Goal: Consume media (video, audio): Consume media (video, audio)

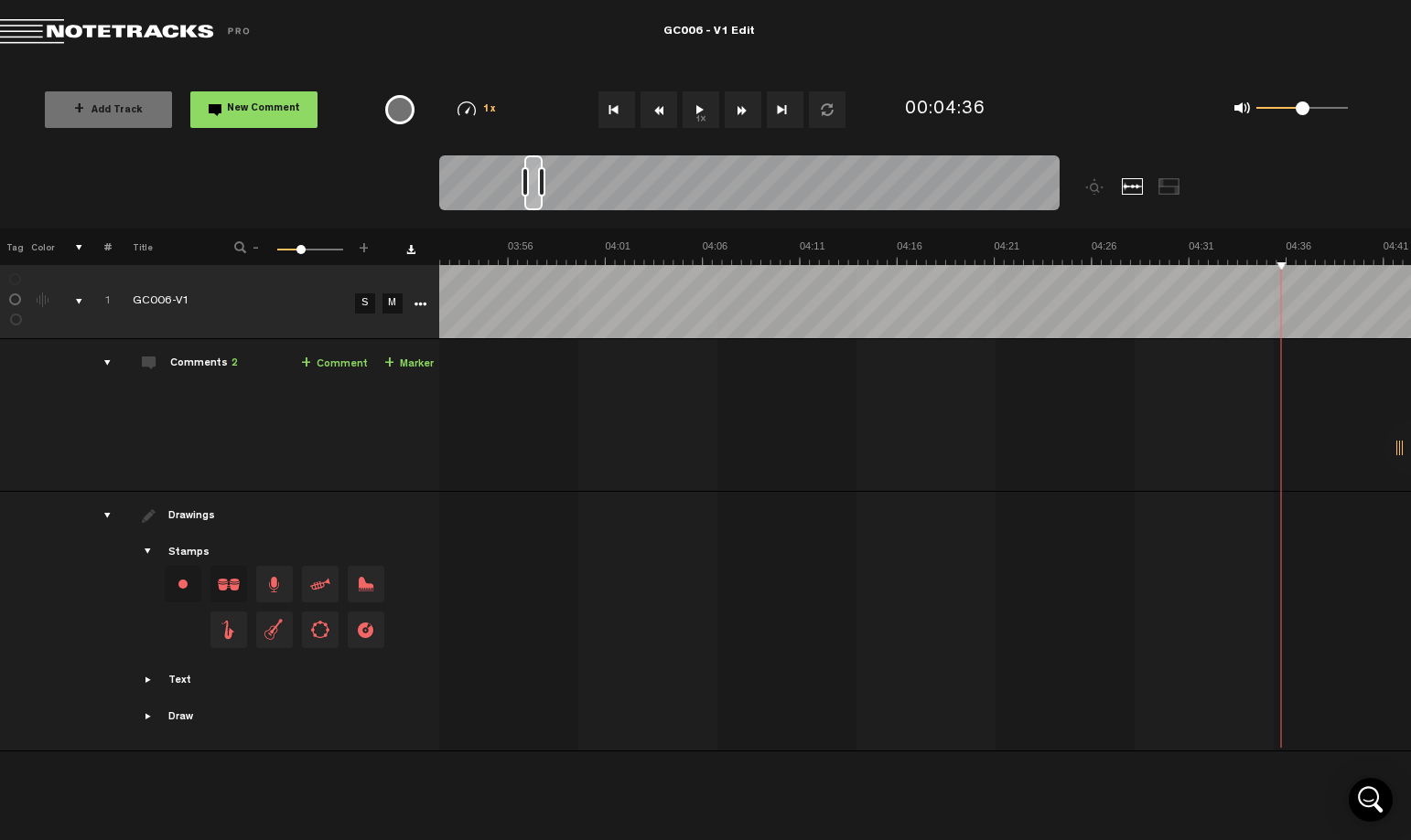
scroll to position [0, 4501]
click at [691, 117] on button "1x" at bounding box center [701, 110] width 36 height 36
click at [696, 113] on button "1x" at bounding box center [701, 110] width 36 height 36
click at [695, 102] on button "1x" at bounding box center [701, 110] width 36 height 36
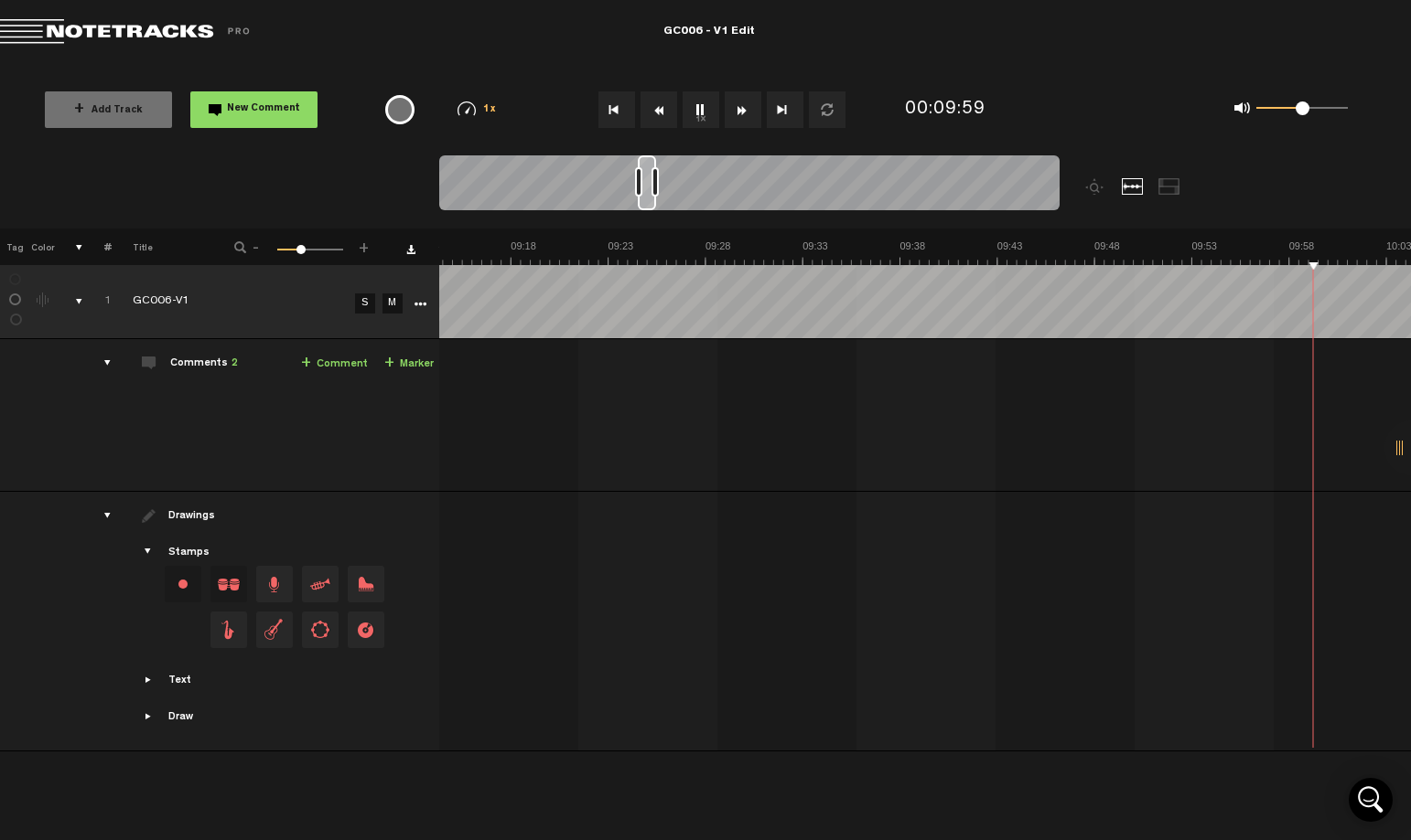
scroll to position [0, 11110]
click at [697, 111] on button "1x" at bounding box center [701, 110] width 36 height 36
click at [658, 112] on button "Rewind" at bounding box center [659, 110] width 36 height 36
click at [691, 113] on button "1x" at bounding box center [701, 110] width 36 height 36
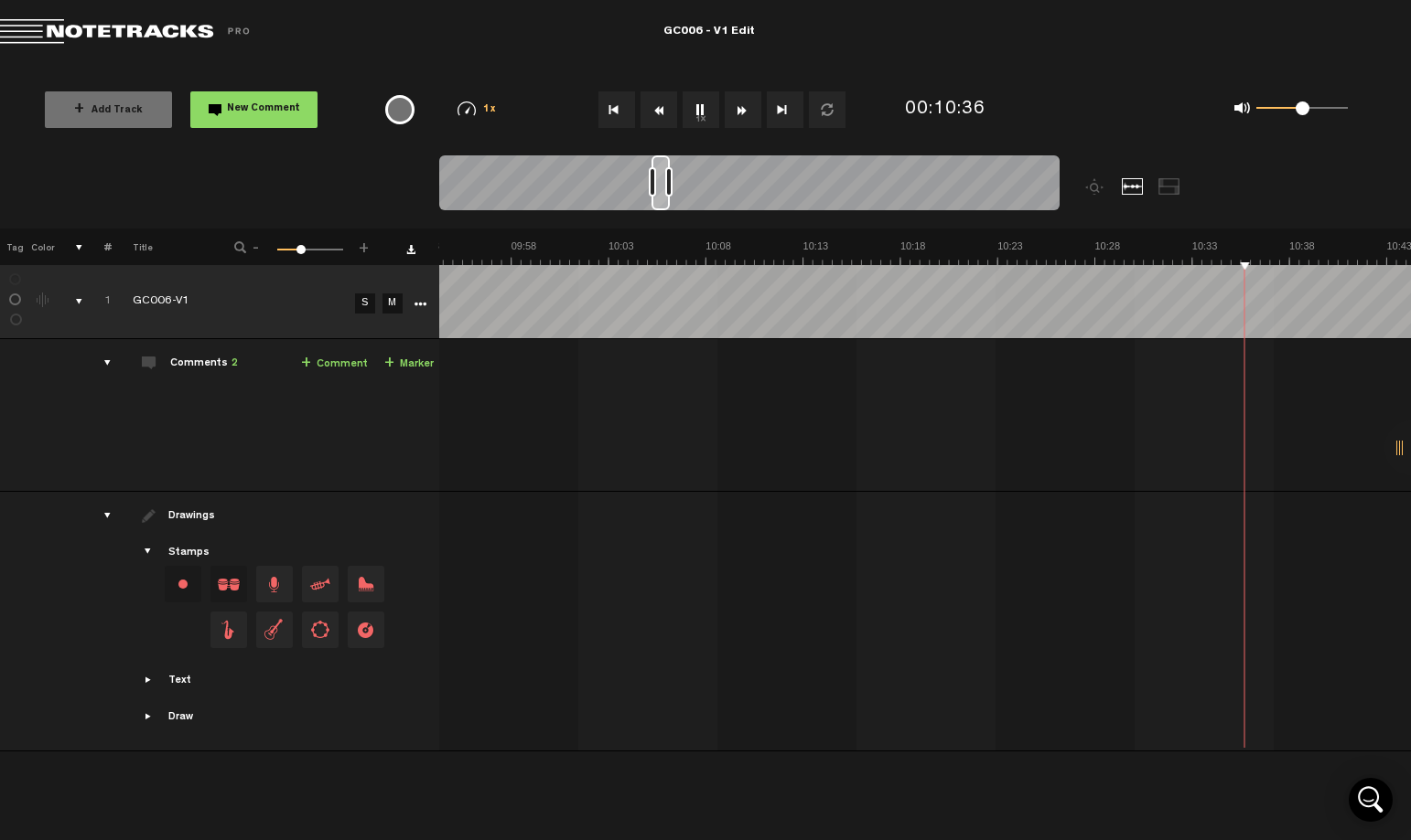
click at [692, 115] on button "1x" at bounding box center [701, 110] width 36 height 36
click at [694, 113] on button "1x" at bounding box center [701, 110] width 36 height 36
click at [701, 113] on button "1x" at bounding box center [701, 110] width 36 height 36
click at [695, 111] on button "1x" at bounding box center [701, 110] width 36 height 36
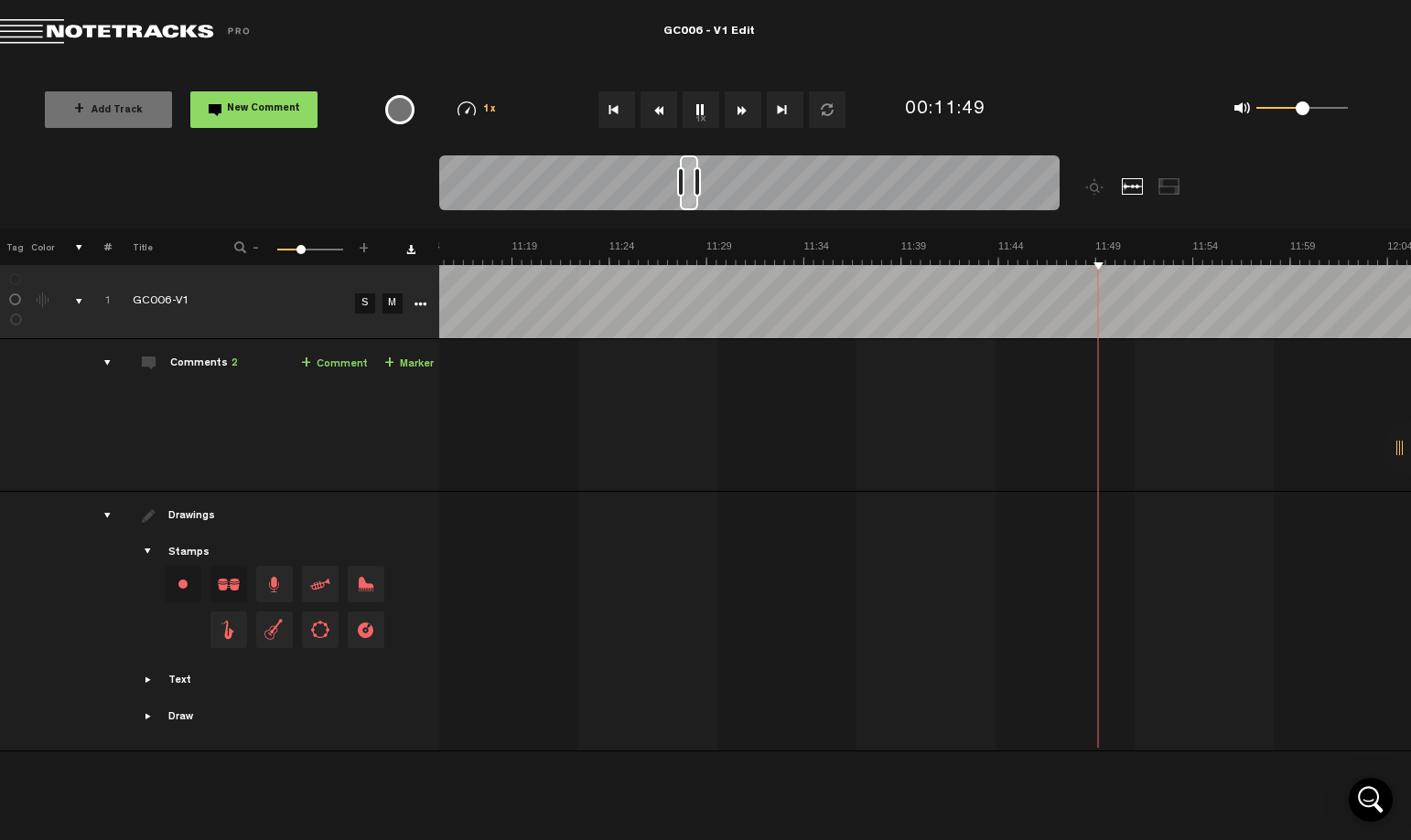
scroll to position [0, 13063]
click at [705, 111] on button "1x" at bounding box center [701, 110] width 36 height 36
click at [654, 109] on button "Rewind" at bounding box center [659, 110] width 36 height 36
click at [703, 112] on button "1x" at bounding box center [701, 110] width 36 height 36
click at [660, 118] on button "Rewind" at bounding box center [659, 110] width 36 height 36
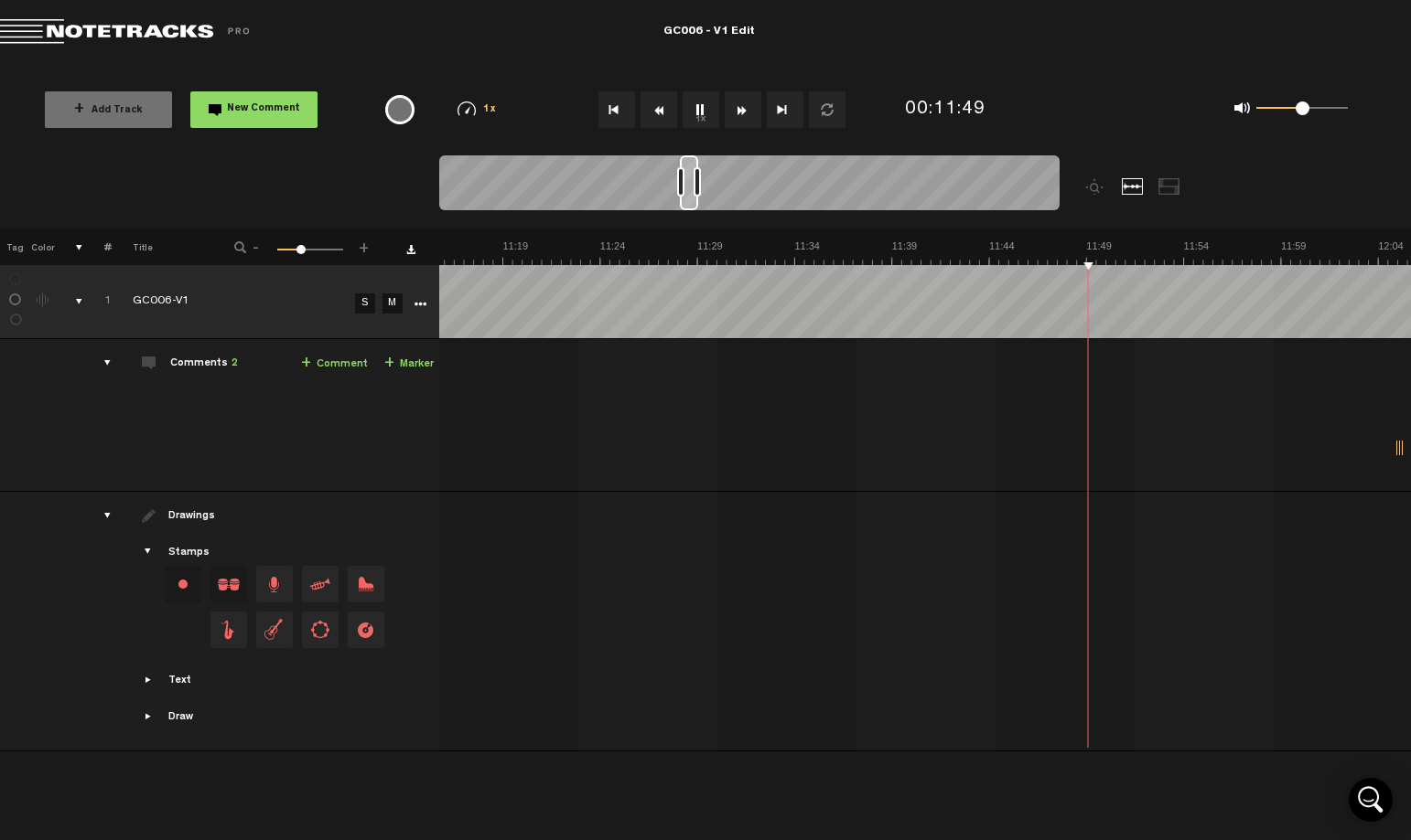
click at [660, 118] on button "Rewind" at bounding box center [659, 110] width 36 height 36
click at [697, 113] on button "1x" at bounding box center [701, 110] width 36 height 36
click at [705, 115] on button "1x" at bounding box center [701, 110] width 36 height 36
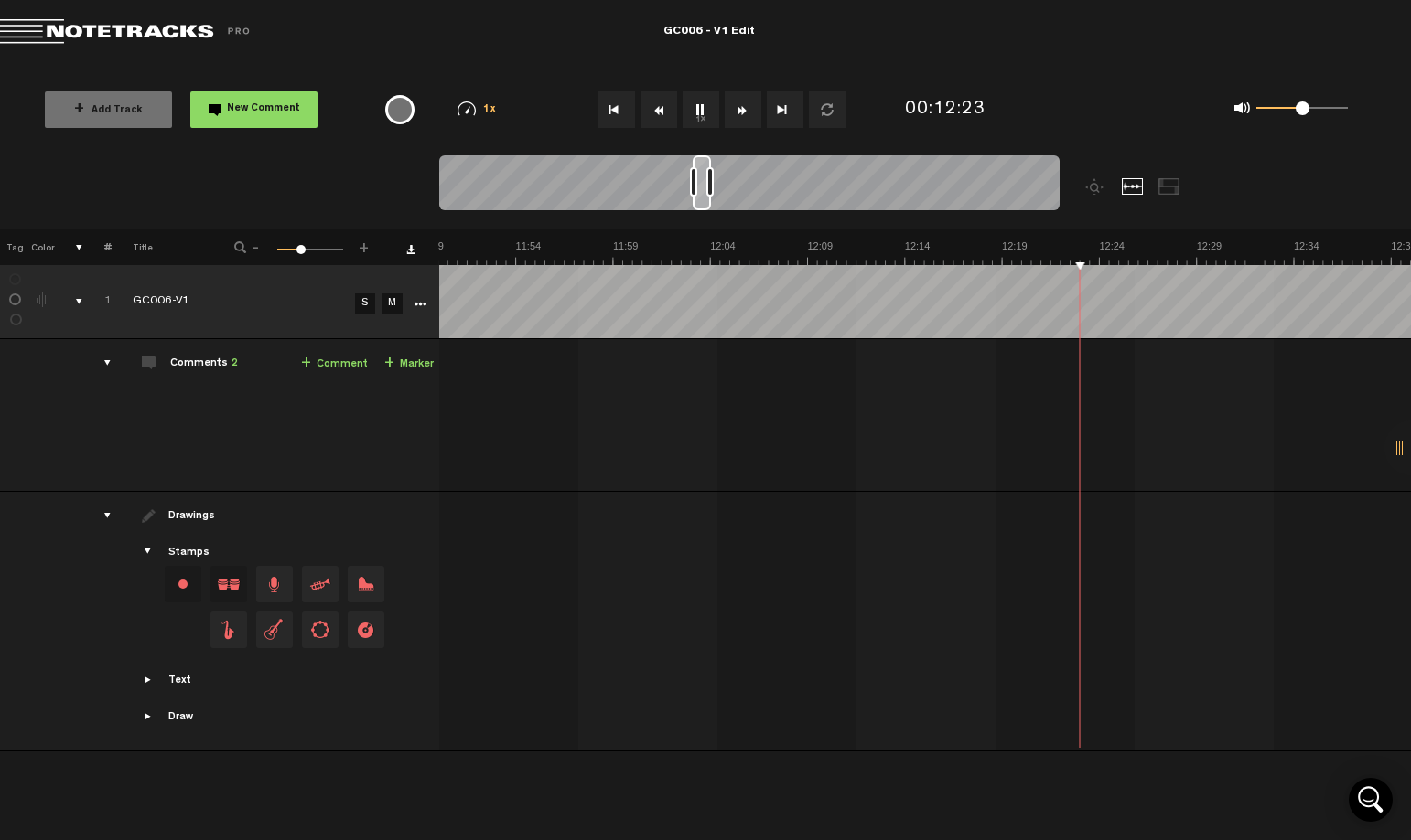
drag, startPoint x: 701, startPoint y: 115, endPoint x: 446, endPoint y: 148, distance: 257.1
click at [706, 114] on button "1x" at bounding box center [701, 110] width 36 height 36
click at [661, 109] on button "Rewind" at bounding box center [659, 110] width 36 height 36
click at [661, 108] on button "Rewind" at bounding box center [659, 110] width 36 height 36
click at [703, 111] on button "1x" at bounding box center [701, 110] width 36 height 36
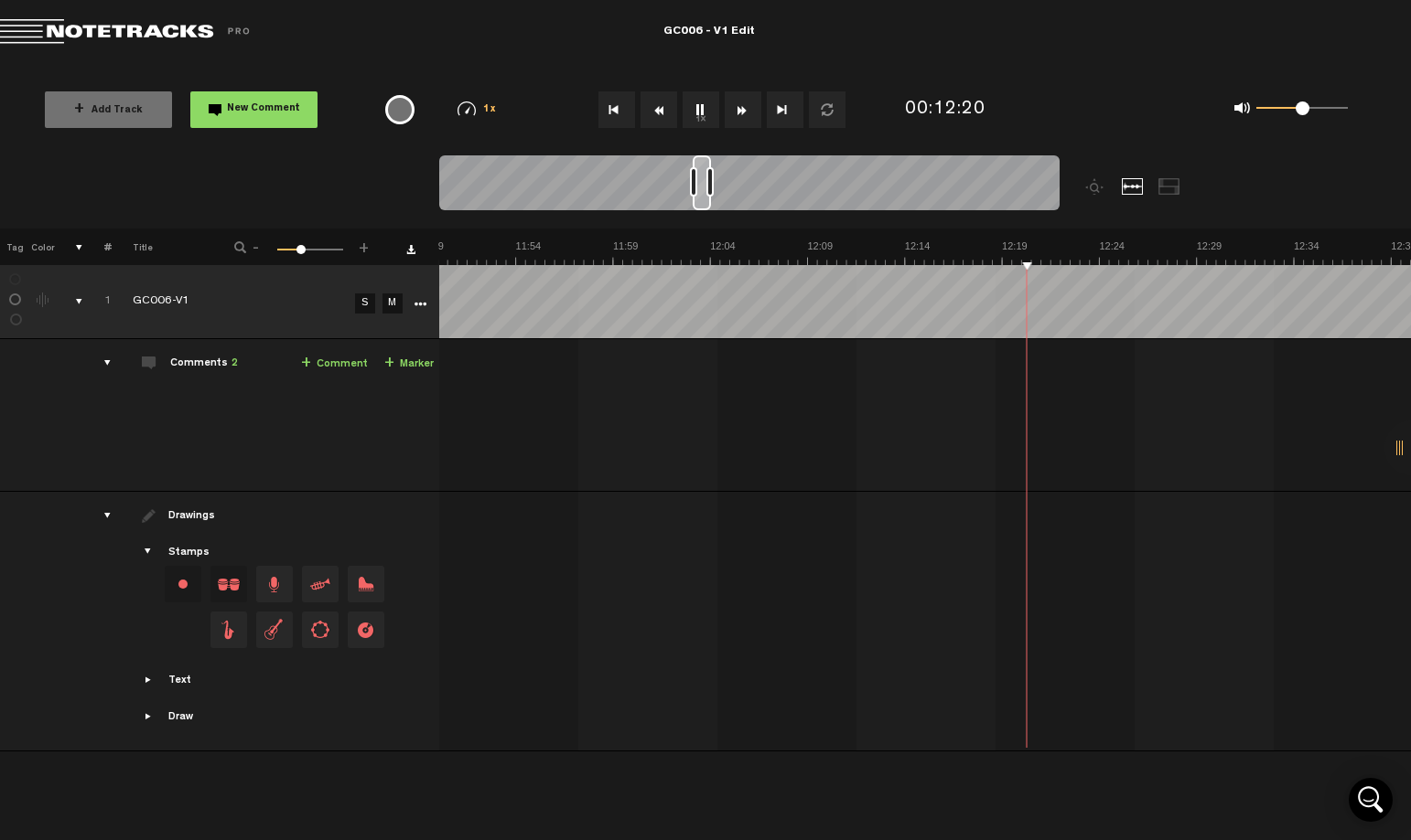
click at [652, 112] on button "Rewind" at bounding box center [659, 110] width 36 height 36
click at [699, 114] on button "1x" at bounding box center [701, 110] width 36 height 36
click at [699, 108] on button "1x" at bounding box center [701, 110] width 36 height 36
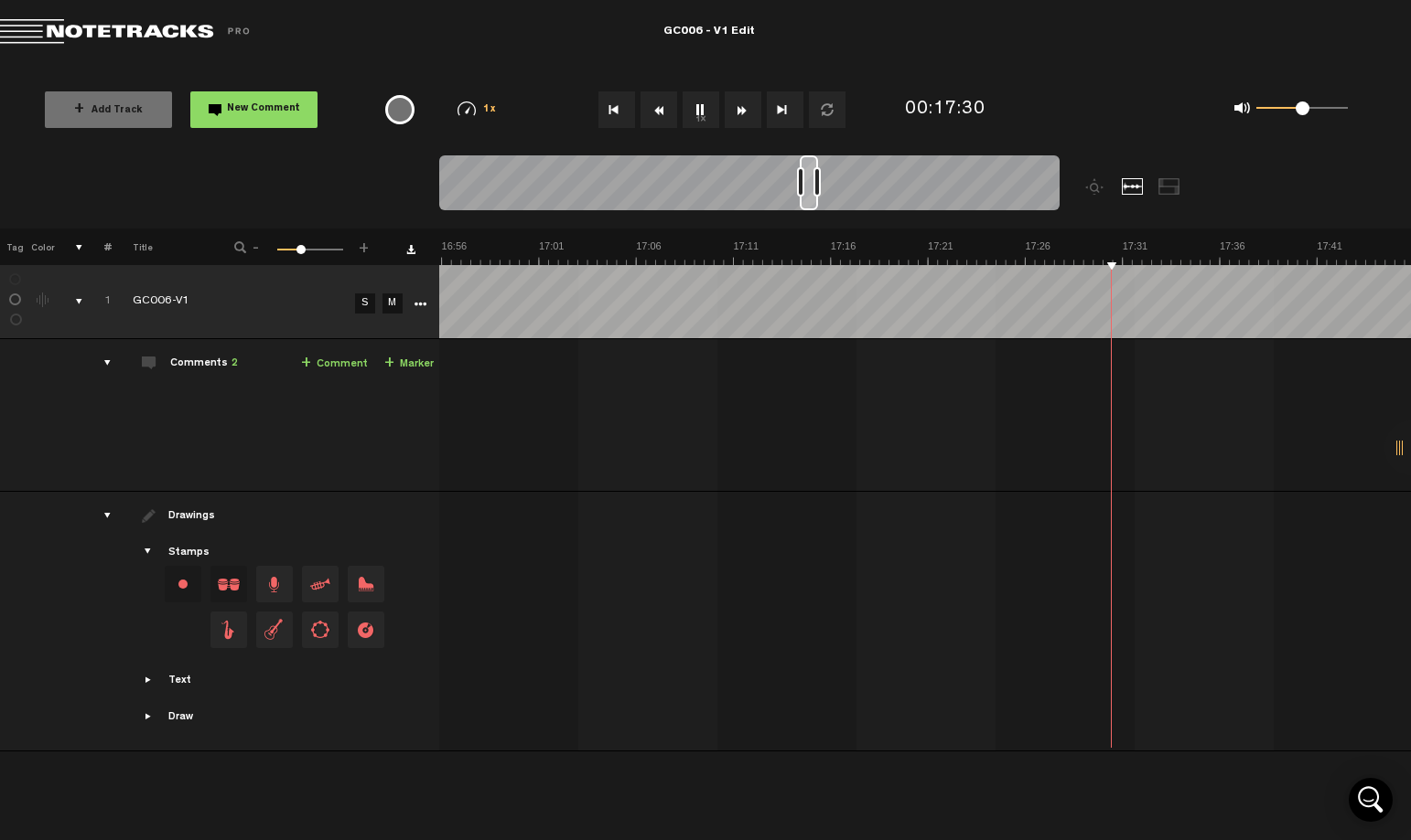
scroll to position [0, 19639]
click at [703, 111] on button "1x" at bounding box center [701, 110] width 36 height 36
click at [654, 112] on button "Rewind" at bounding box center [659, 110] width 36 height 36
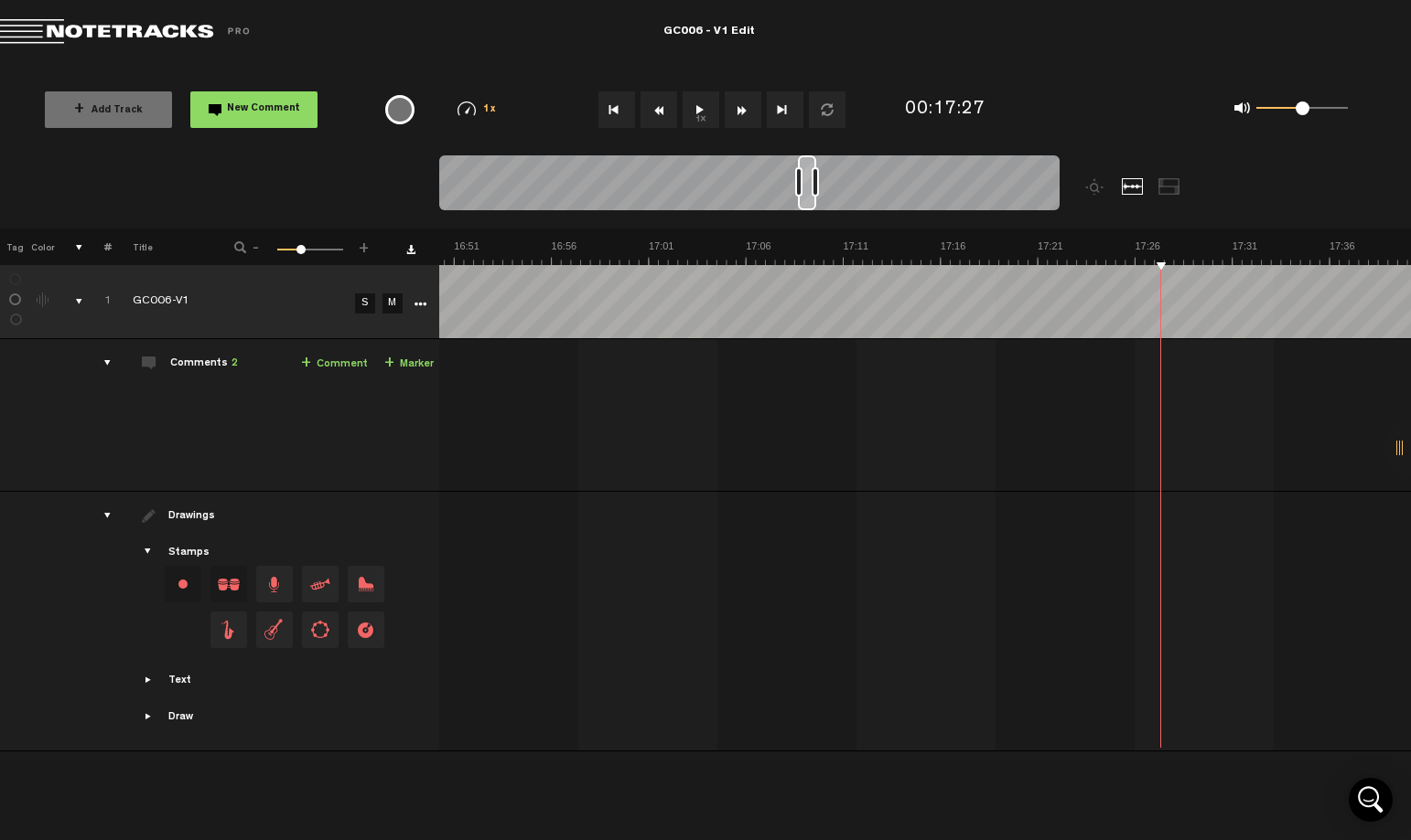
click at [699, 113] on button "1x" at bounding box center [701, 110] width 36 height 36
click at [662, 116] on button "Rewind" at bounding box center [659, 110] width 36 height 36
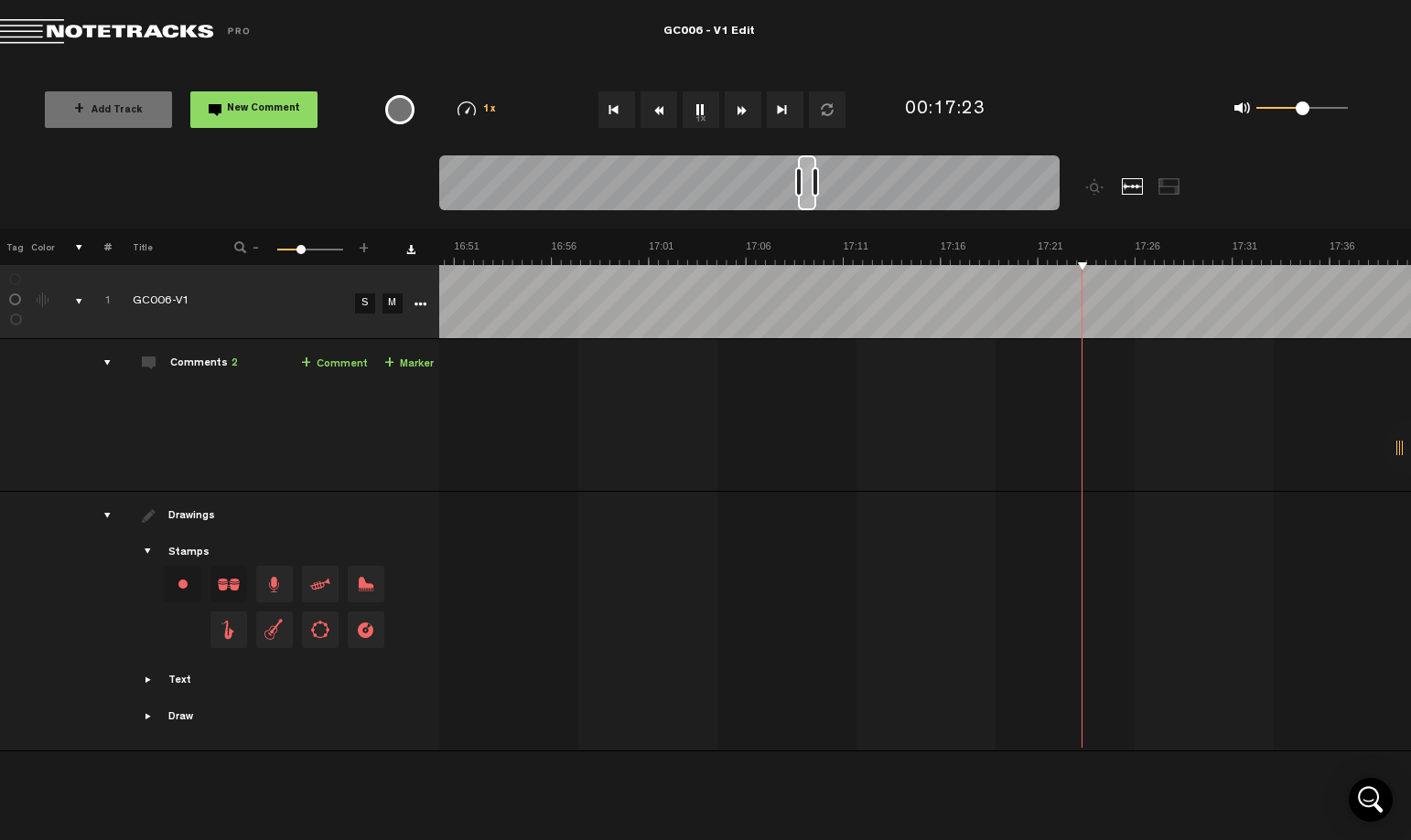
click at [662, 116] on button "Rewind" at bounding box center [659, 110] width 36 height 36
click at [696, 115] on button "1x" at bounding box center [701, 110] width 36 height 36
click at [706, 118] on button "1x" at bounding box center [701, 110] width 36 height 36
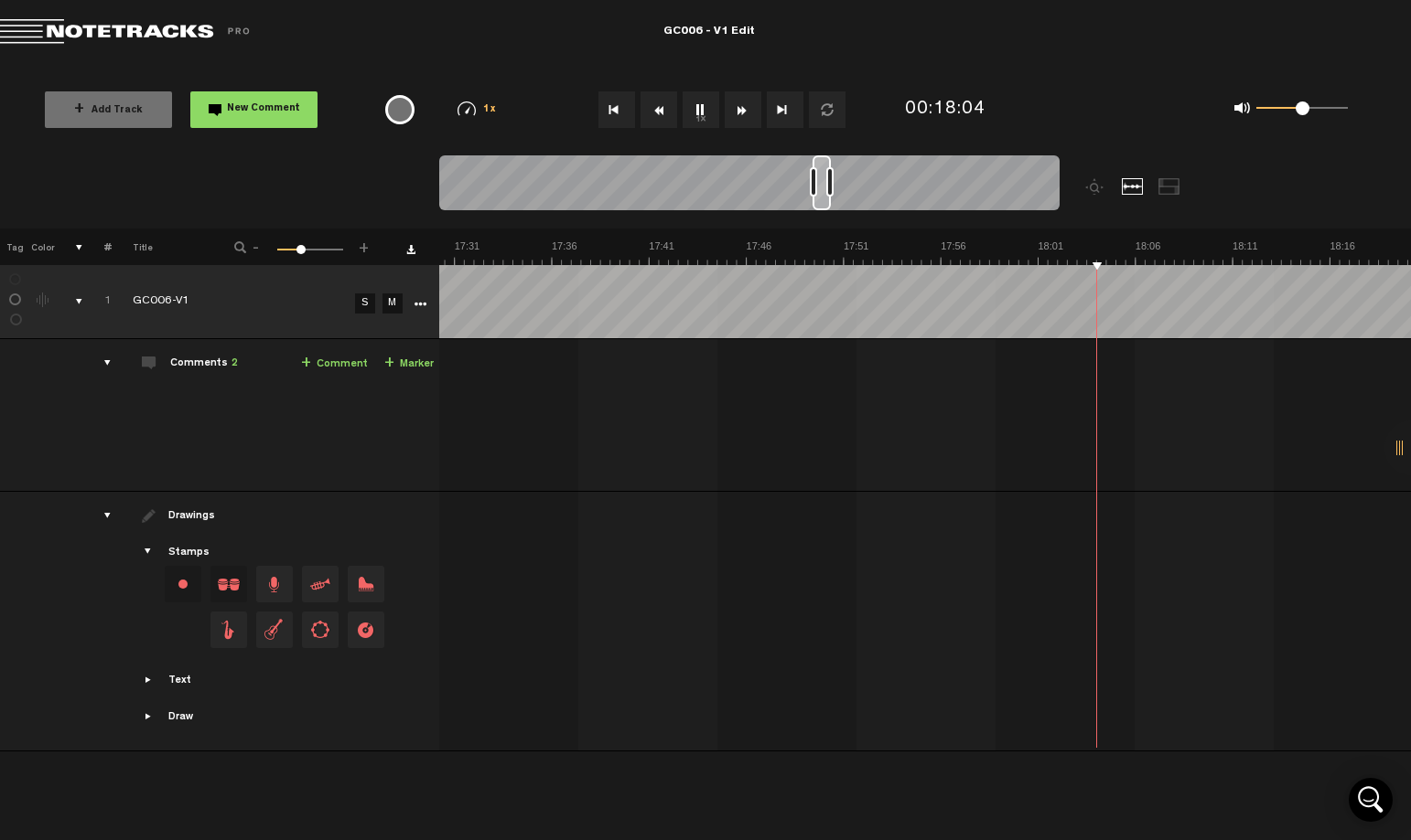
drag, startPoint x: 701, startPoint y: 117, endPoint x: 649, endPoint y: 115, distance: 52.0
click at [701, 117] on button "1x" at bounding box center [701, 110] width 36 height 36
click at [699, 121] on button "1x" at bounding box center [701, 110] width 36 height 36
click at [702, 121] on button "1x" at bounding box center [701, 110] width 36 height 36
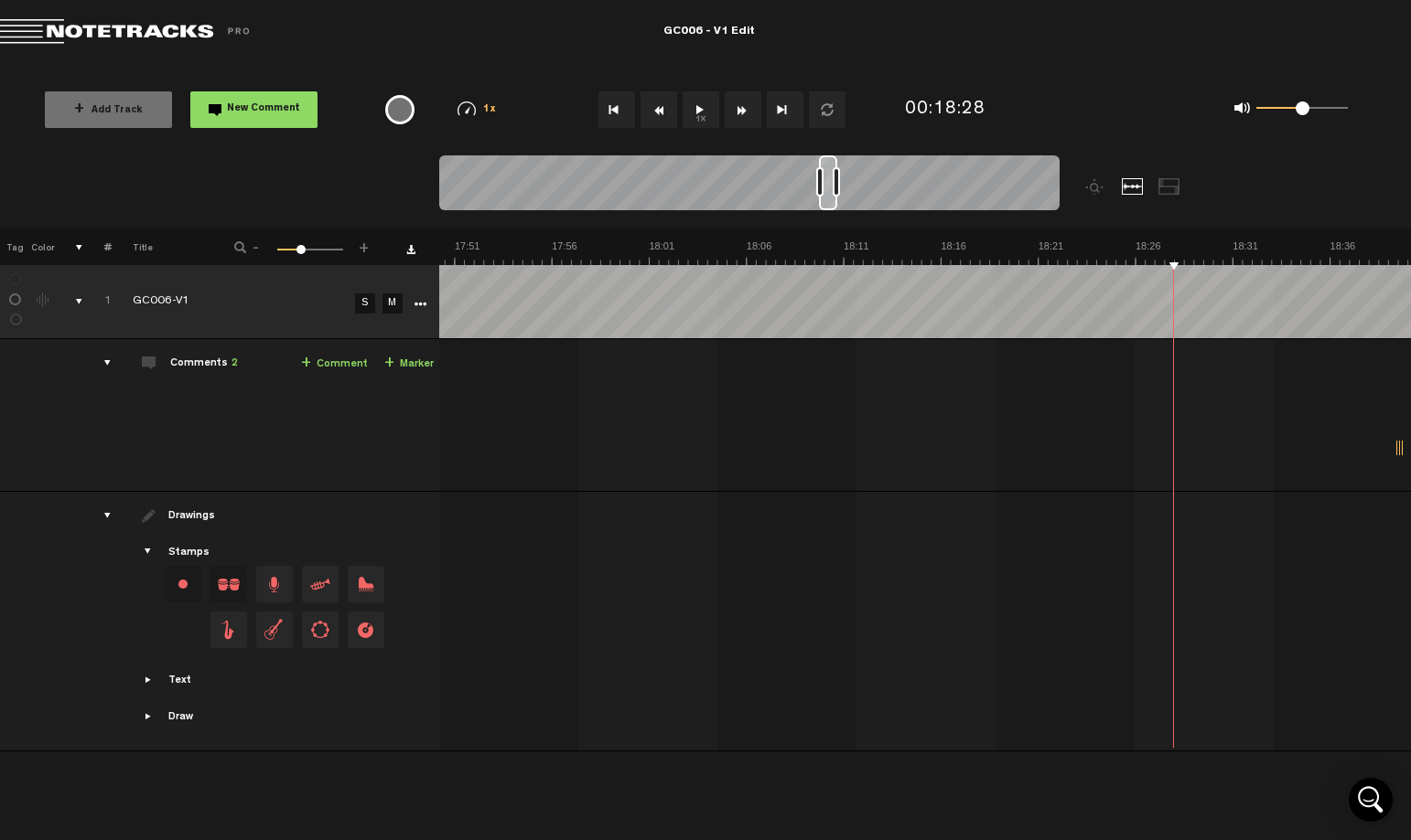
click at [700, 112] on button "1x" at bounding box center [701, 110] width 36 height 36
click at [697, 117] on button "1x" at bounding box center [701, 110] width 36 height 36
click at [653, 121] on button "Rewind" at bounding box center [659, 110] width 36 height 36
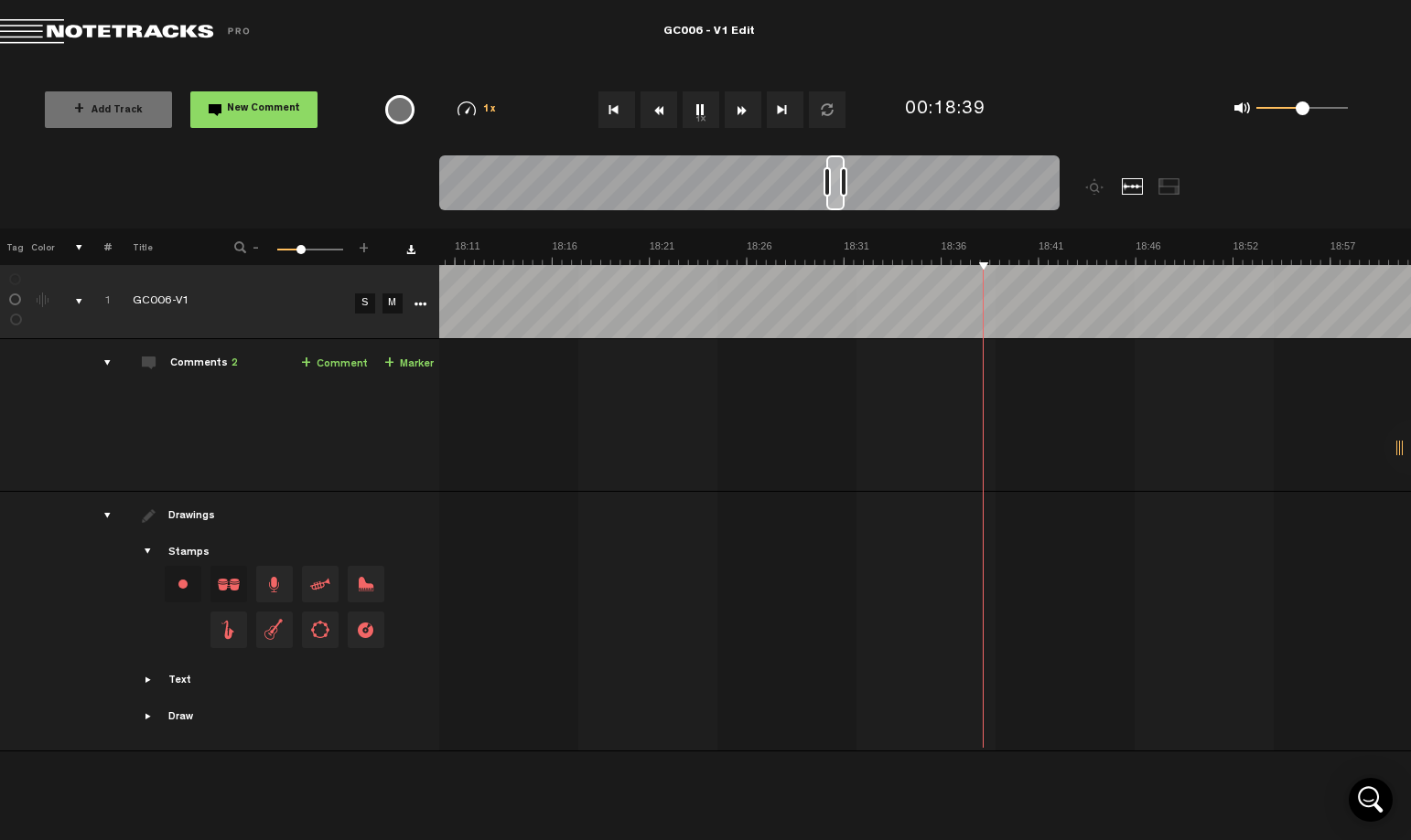
click at [656, 116] on button "Rewind" at bounding box center [659, 110] width 36 height 36
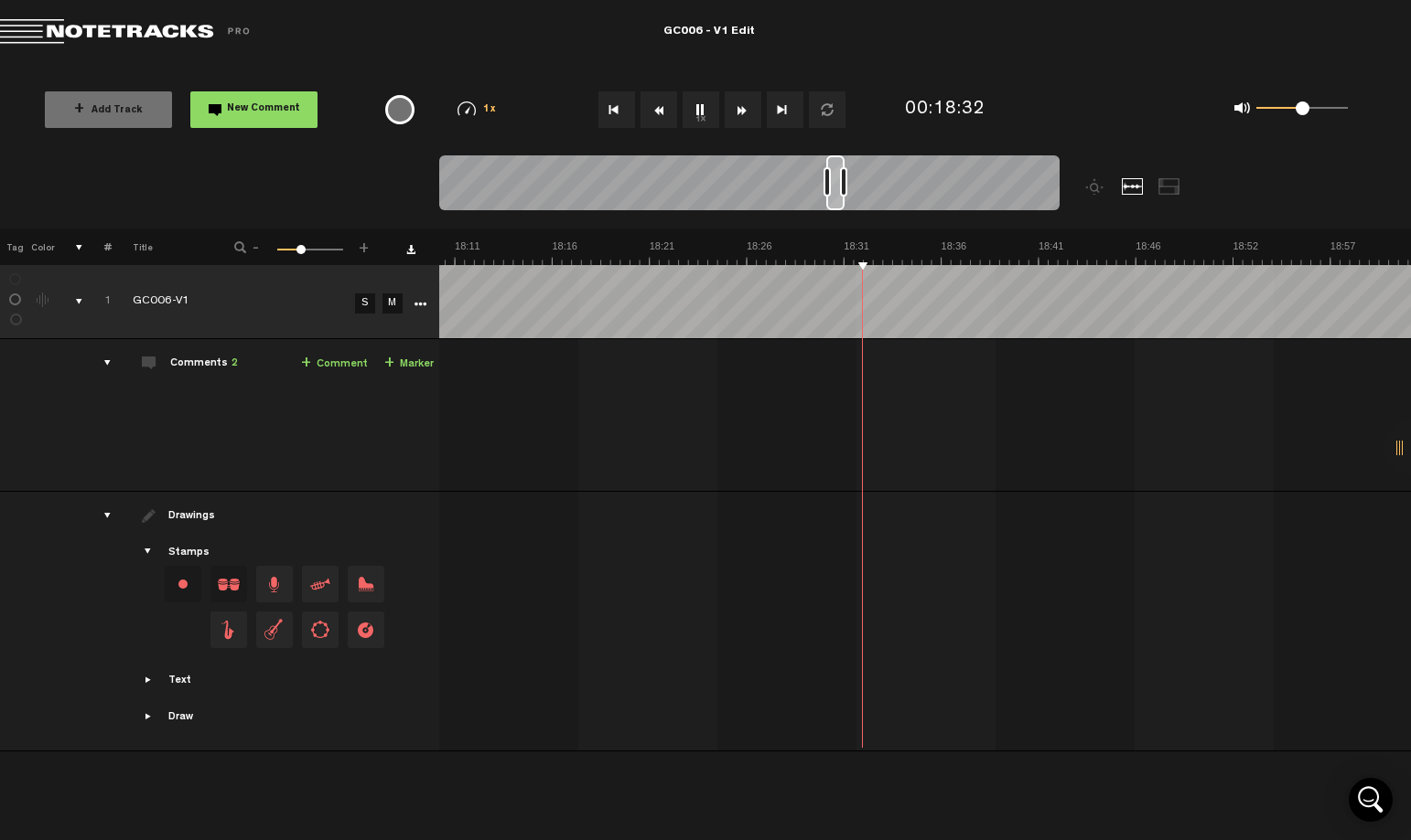
click at [656, 116] on button "Rewind" at bounding box center [659, 110] width 36 height 36
click at [690, 102] on button "1x" at bounding box center [701, 110] width 36 height 36
click at [699, 112] on button "1x" at bounding box center [701, 110] width 36 height 36
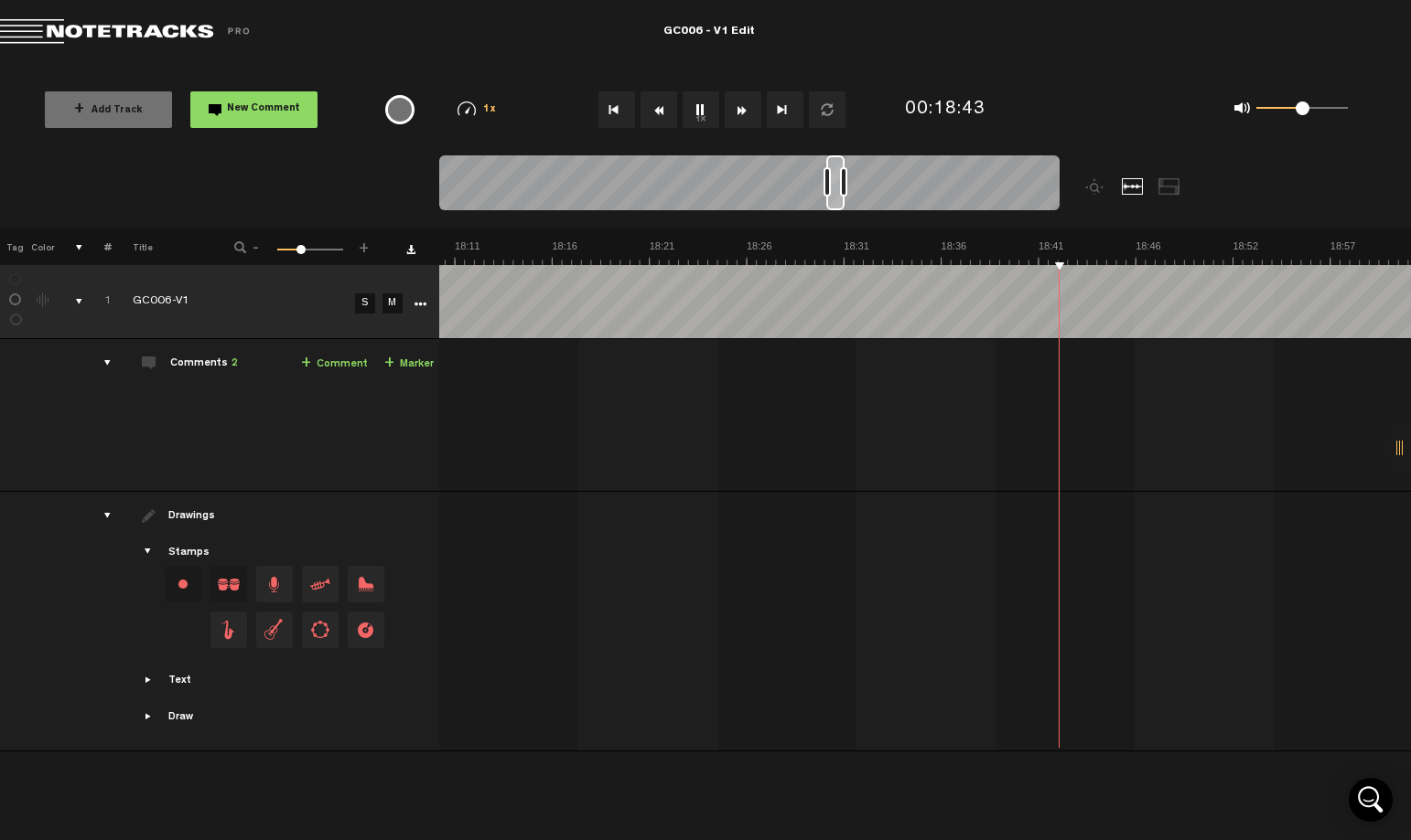
click at [693, 123] on button "1x" at bounding box center [701, 110] width 36 height 36
click at [698, 112] on button "1x" at bounding box center [701, 110] width 36 height 36
click at [698, 113] on button "1x" at bounding box center [701, 110] width 36 height 36
click at [692, 111] on button "1x" at bounding box center [701, 110] width 36 height 36
click at [691, 113] on button "1x" at bounding box center [701, 110] width 36 height 36
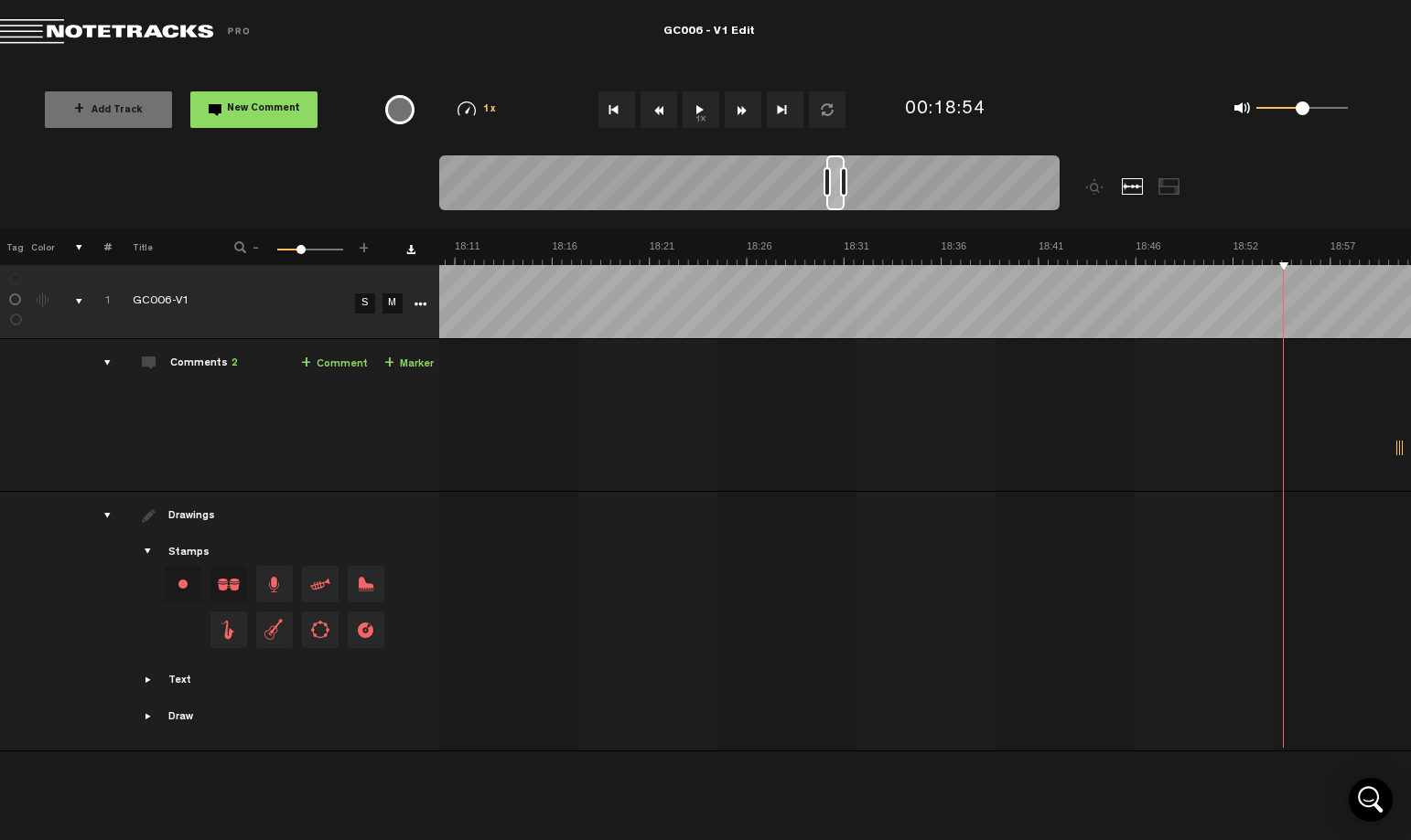
click at [702, 113] on button "1x" at bounding box center [701, 110] width 36 height 36
click at [705, 113] on button "1x" at bounding box center [701, 110] width 36 height 36
click at [701, 111] on button "1x" at bounding box center [701, 110] width 36 height 36
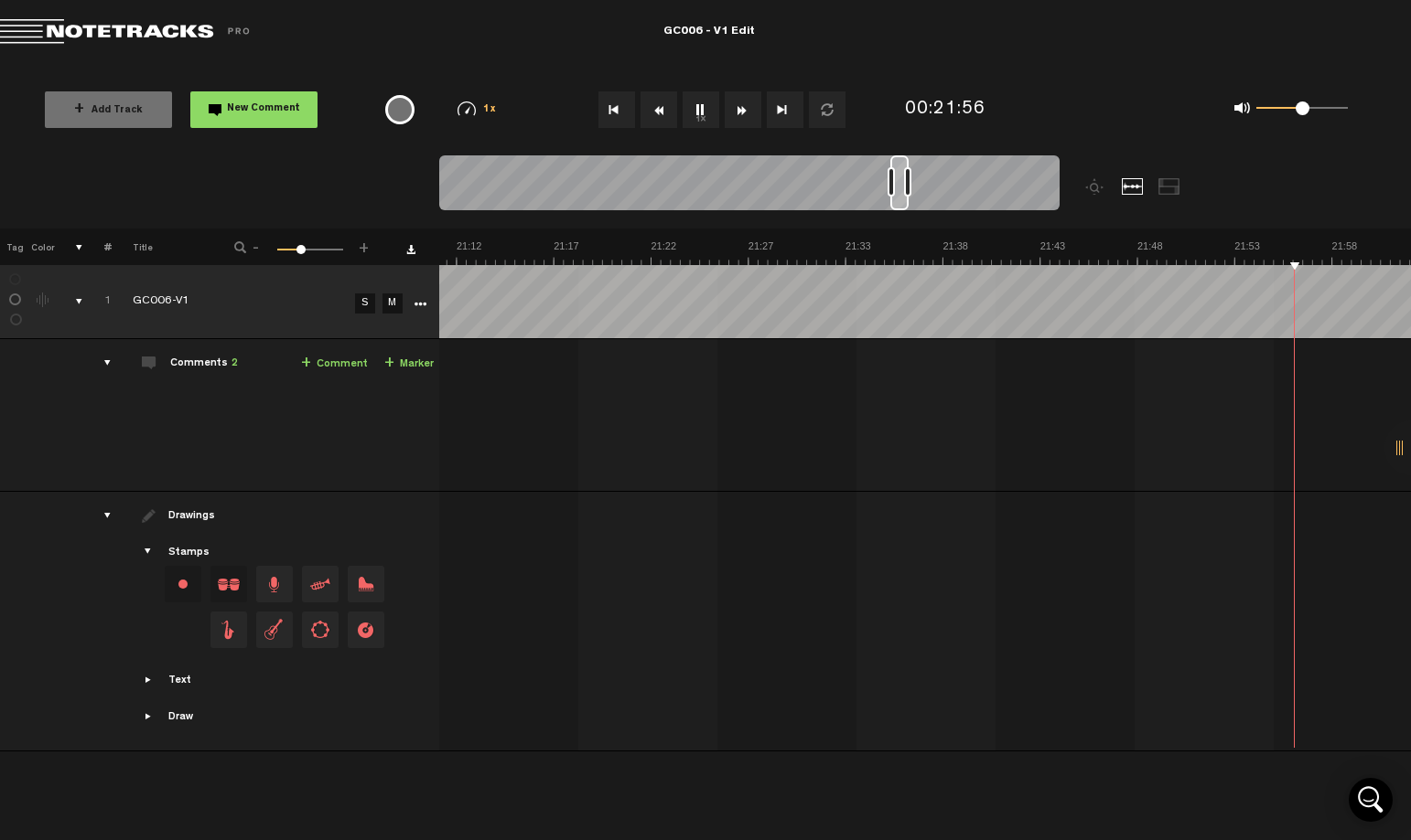
click at [701, 110] on button "1x" at bounding box center [701, 110] width 36 height 36
click at [697, 113] on button "1x" at bounding box center [701, 110] width 36 height 36
drag, startPoint x: 700, startPoint y: 110, endPoint x: 426, endPoint y: 106, distance: 274.0
click at [700, 109] on button "1x" at bounding box center [701, 110] width 36 height 36
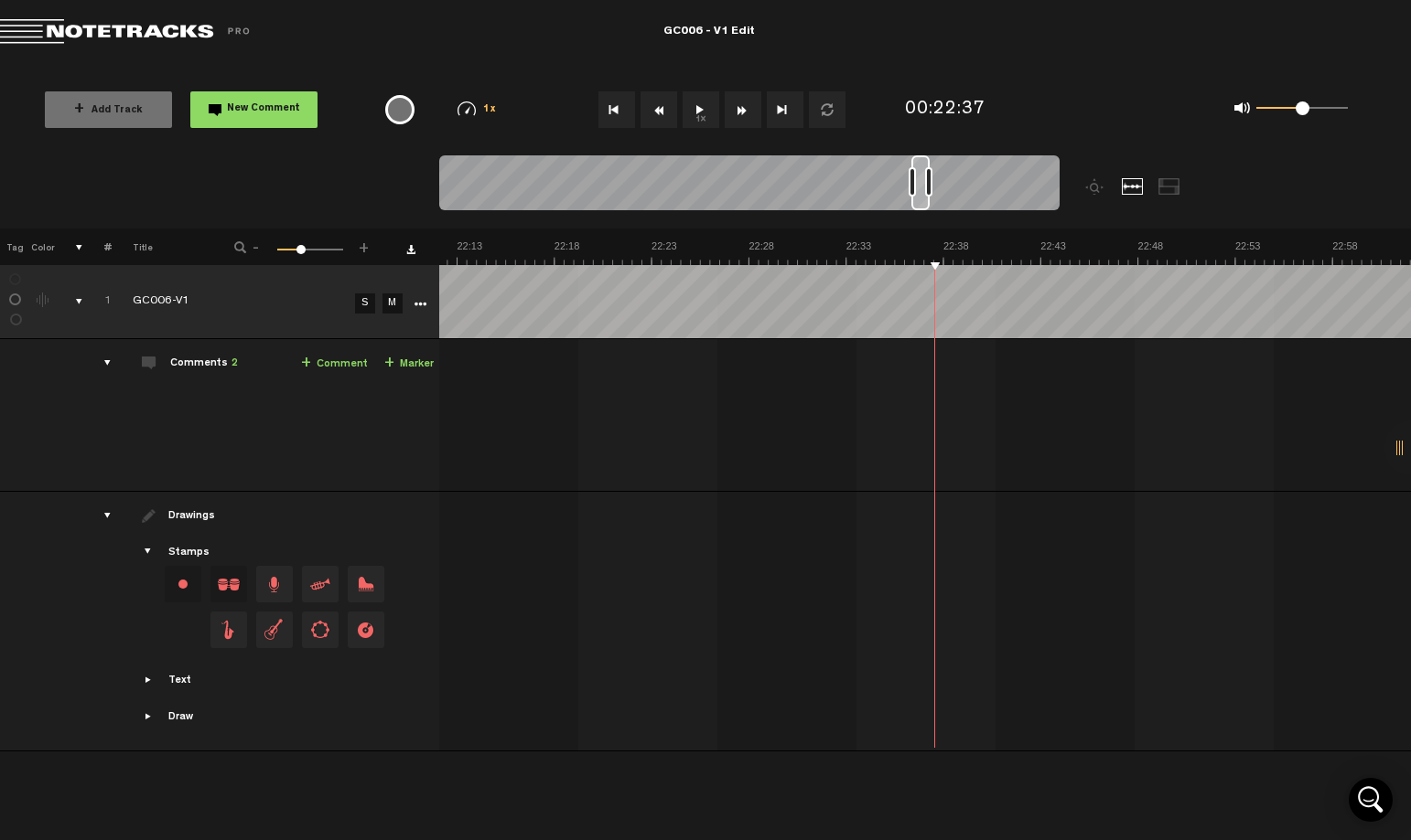
click at [705, 111] on button "1x" at bounding box center [701, 110] width 36 height 36
drag, startPoint x: 700, startPoint y: 110, endPoint x: 125, endPoint y: 126, distance: 575.2
click at [700, 110] on button "1x" at bounding box center [701, 110] width 36 height 36
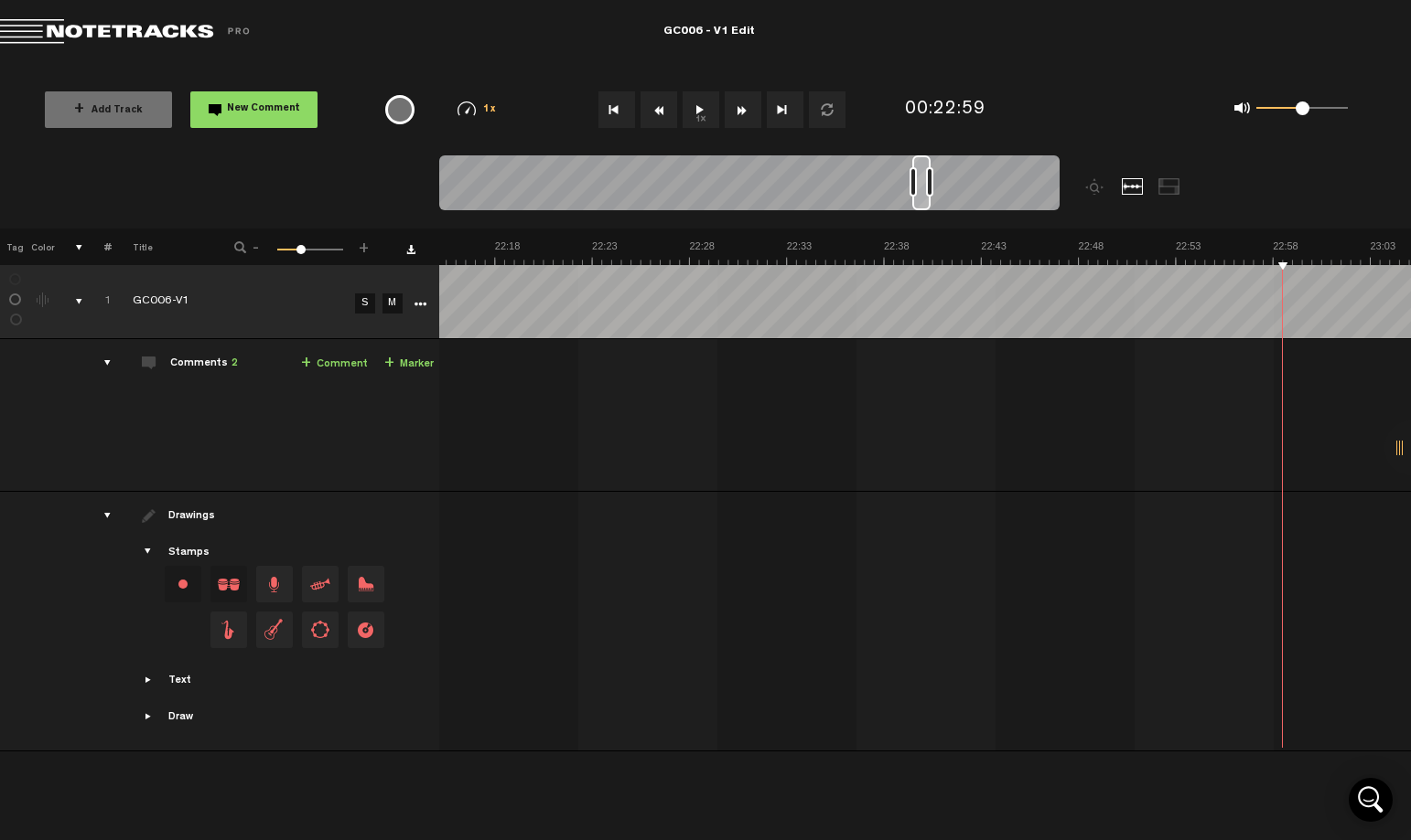
drag, startPoint x: 695, startPoint y: 111, endPoint x: 403, endPoint y: 160, distance: 296.1
click at [695, 111] on button "1x" at bounding box center [701, 110] width 36 height 36
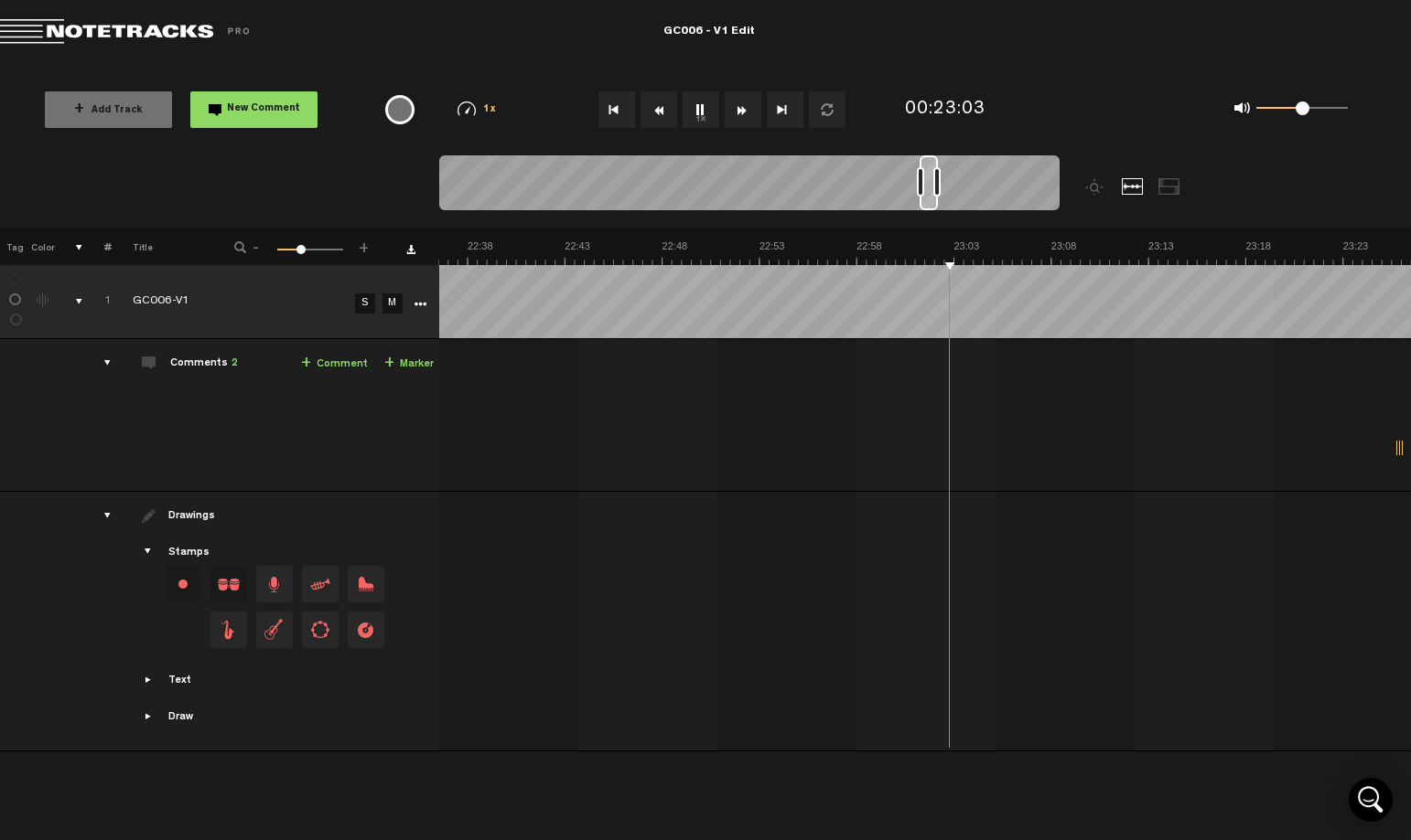
scroll to position [0, 26115]
click at [703, 119] on button "1x" at bounding box center [701, 110] width 36 height 36
click at [697, 113] on button "1x" at bounding box center [701, 110] width 36 height 36
click at [683, 121] on button "1x" at bounding box center [701, 110] width 36 height 36
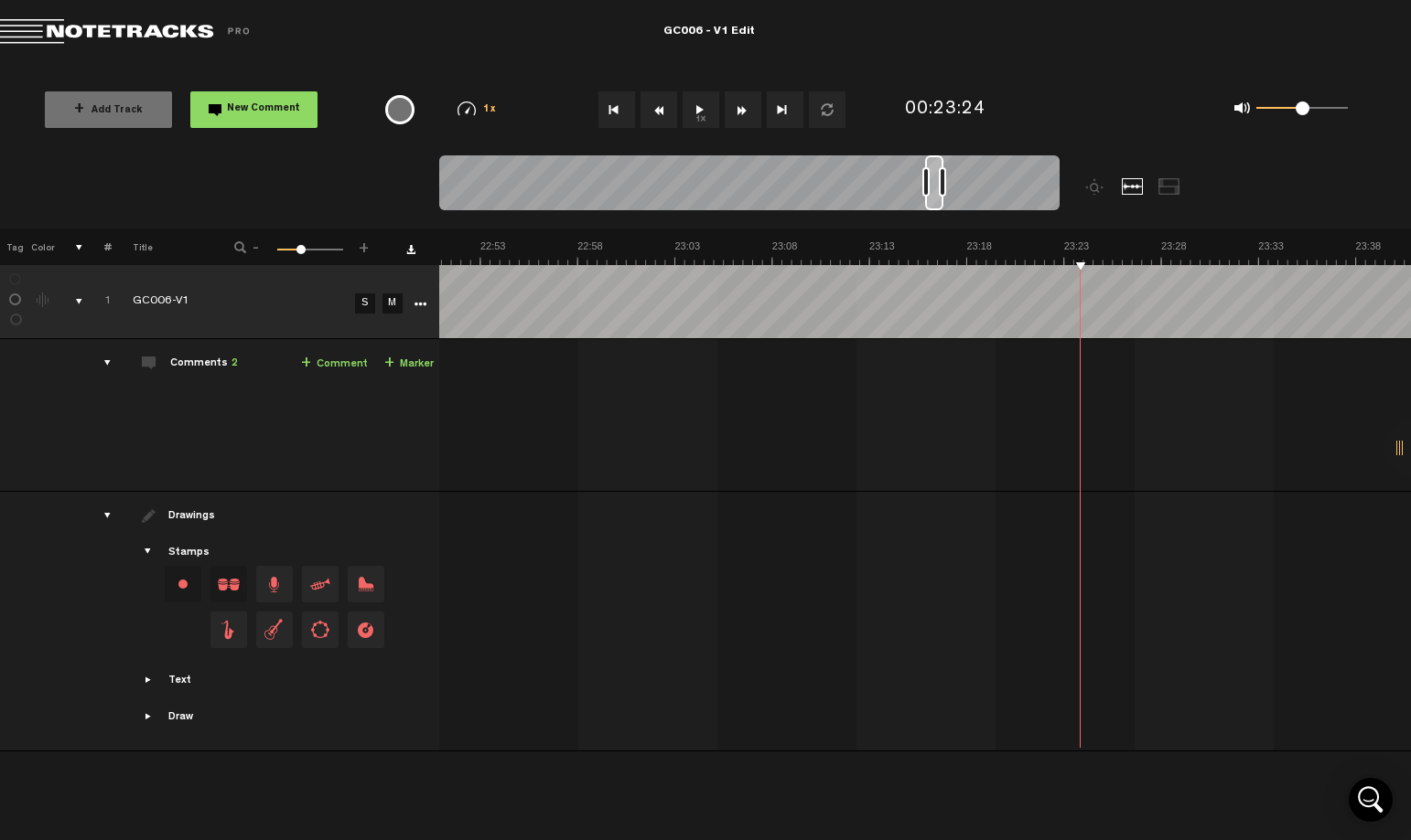
click at [699, 113] on button "1x" at bounding box center [701, 110] width 36 height 36
click at [698, 113] on button "1x" at bounding box center [701, 110] width 36 height 36
click at [702, 119] on button "1x" at bounding box center [701, 110] width 36 height 36
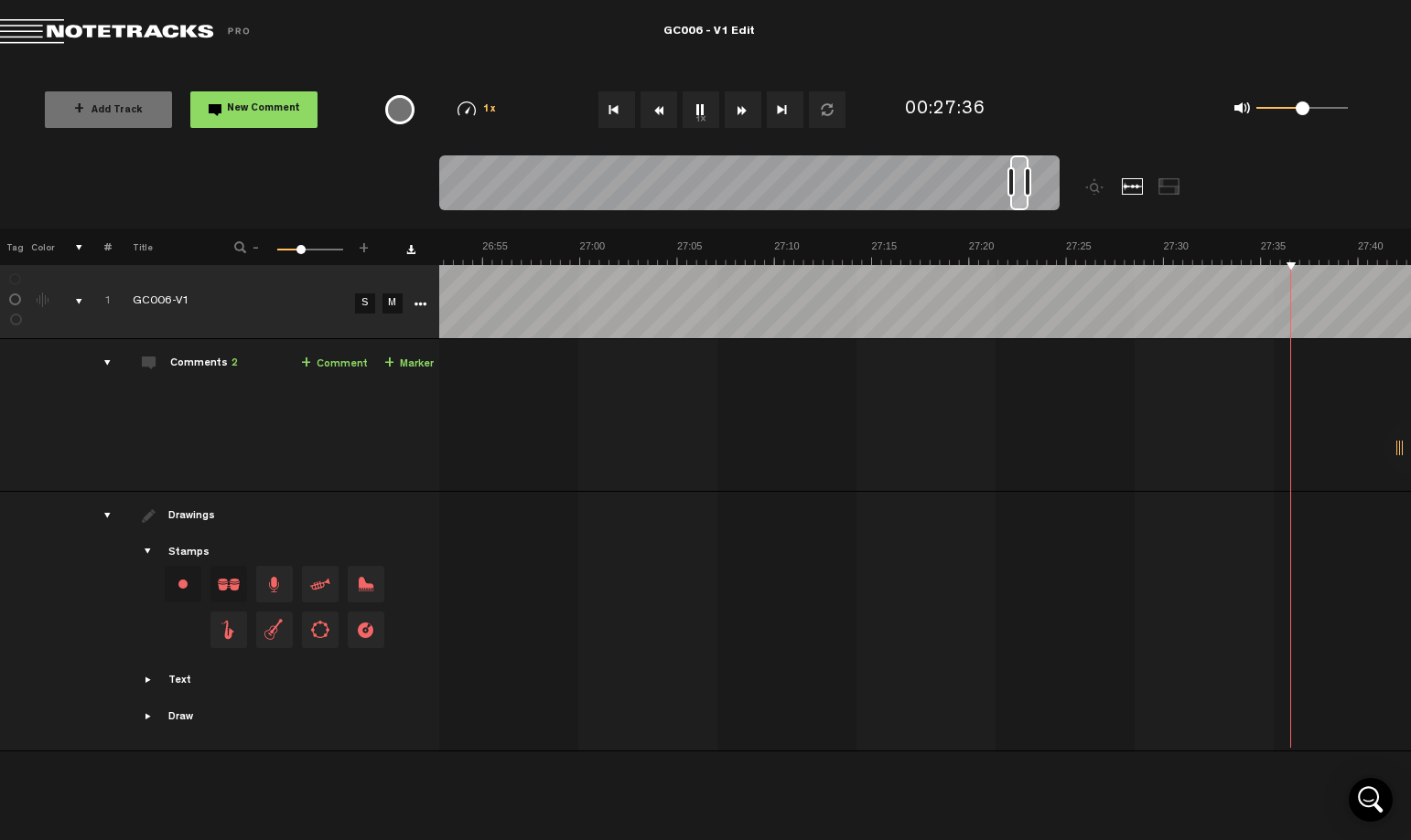
drag, startPoint x: 698, startPoint y: 112, endPoint x: 667, endPoint y: 135, distance: 38.6
click at [698, 112] on button "1x" at bounding box center [701, 110] width 36 height 36
click at [701, 113] on button "1x" at bounding box center [701, 110] width 36 height 36
